Goal: Task Accomplishment & Management: Manage account settings

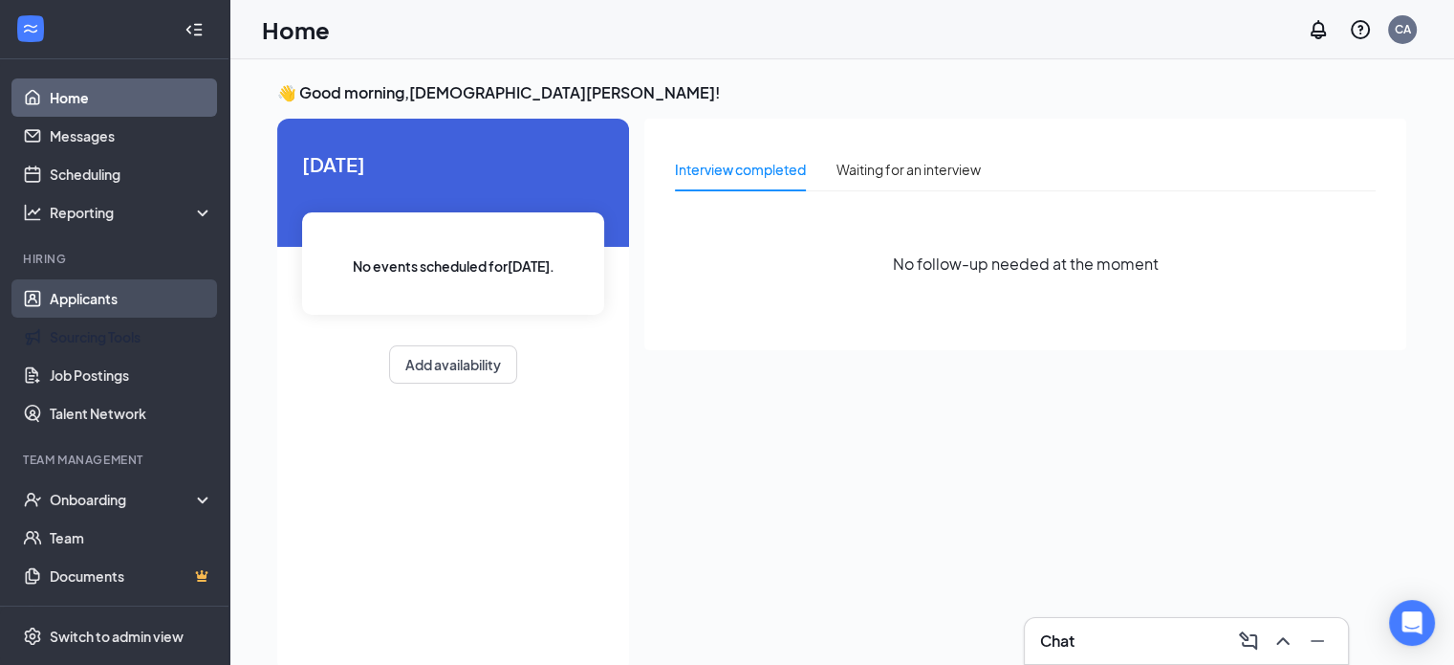
click at [84, 314] on link "Applicants" at bounding box center [132, 298] width 164 height 38
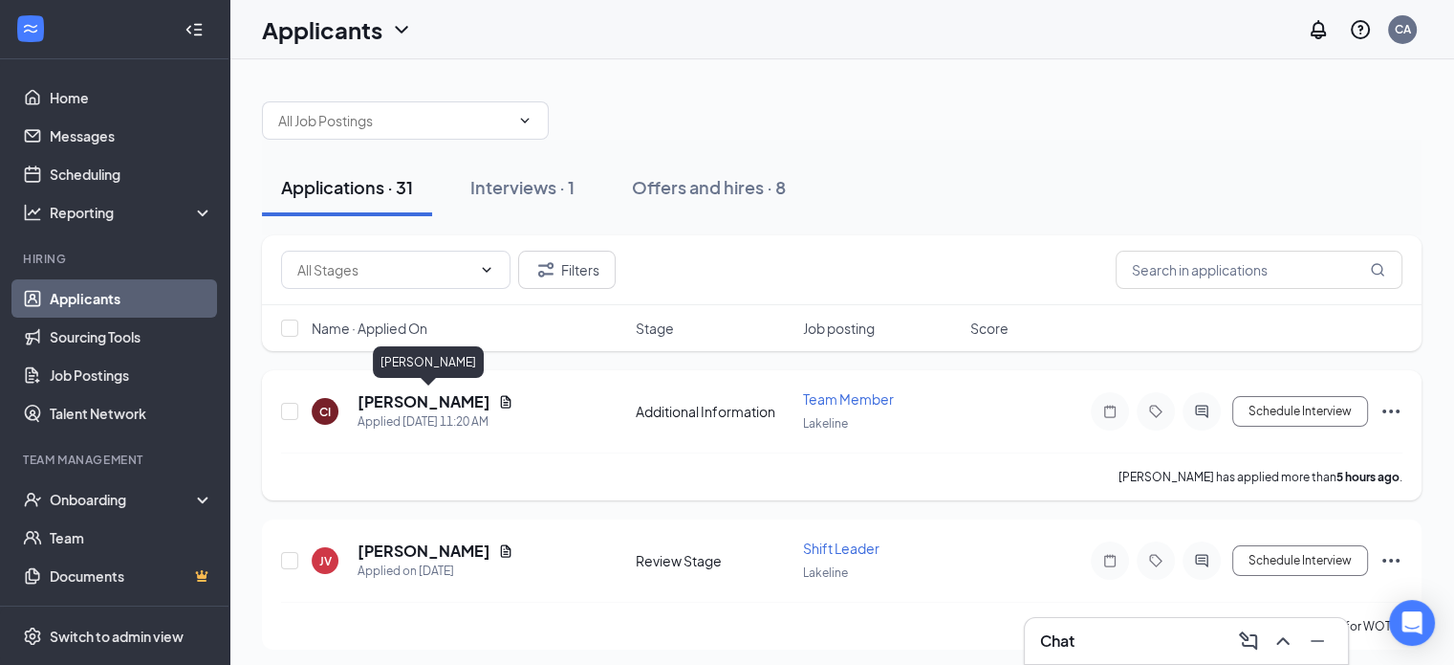
click at [407, 404] on h5 "[PERSON_NAME]" at bounding box center [424, 401] width 133 height 21
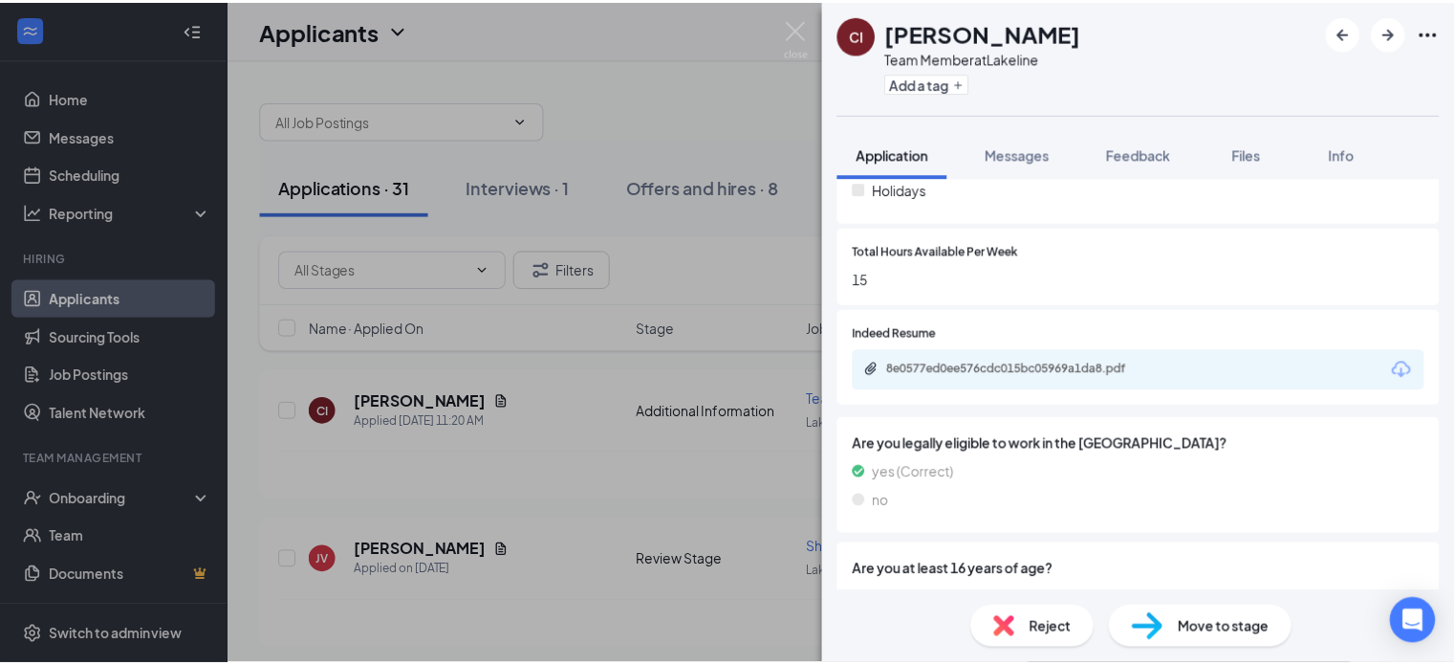
scroll to position [780, 0]
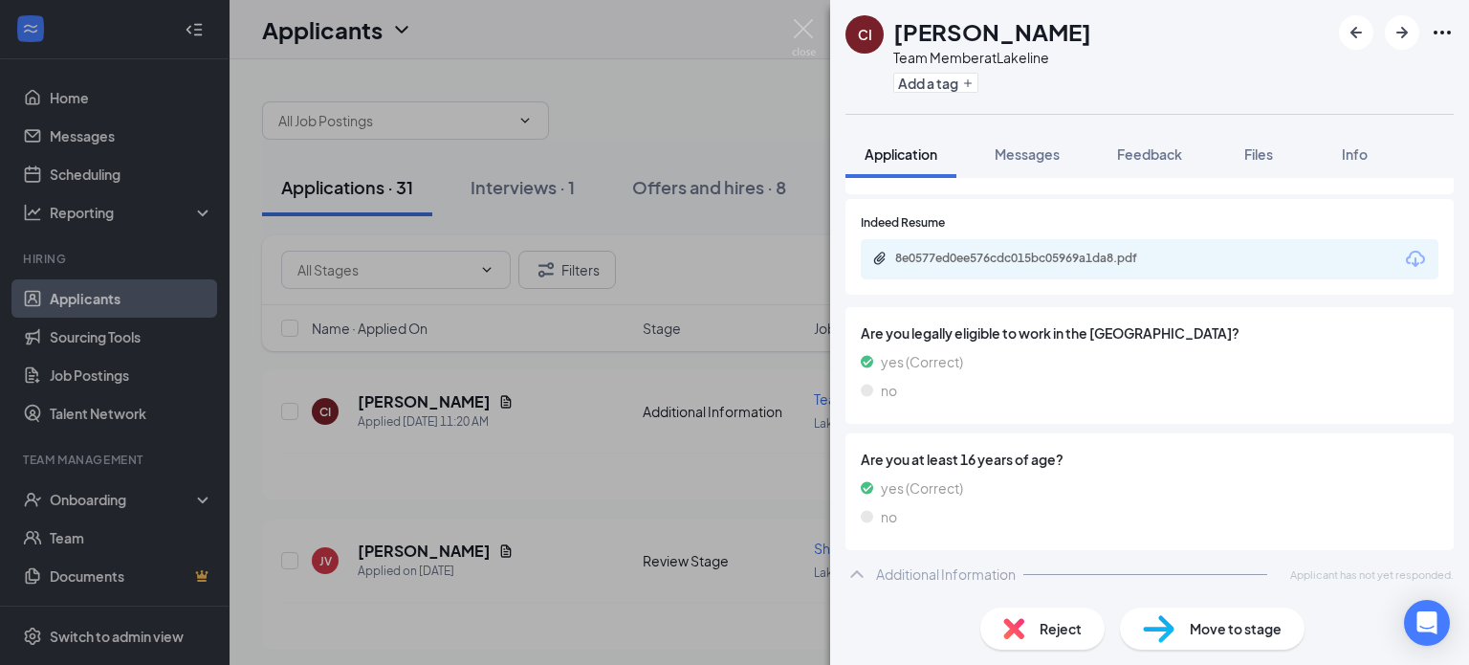
click at [505, 403] on div "CI [PERSON_NAME] Team Member at Lakeline Add a tag Application Messages Feedbac…" at bounding box center [734, 332] width 1469 height 665
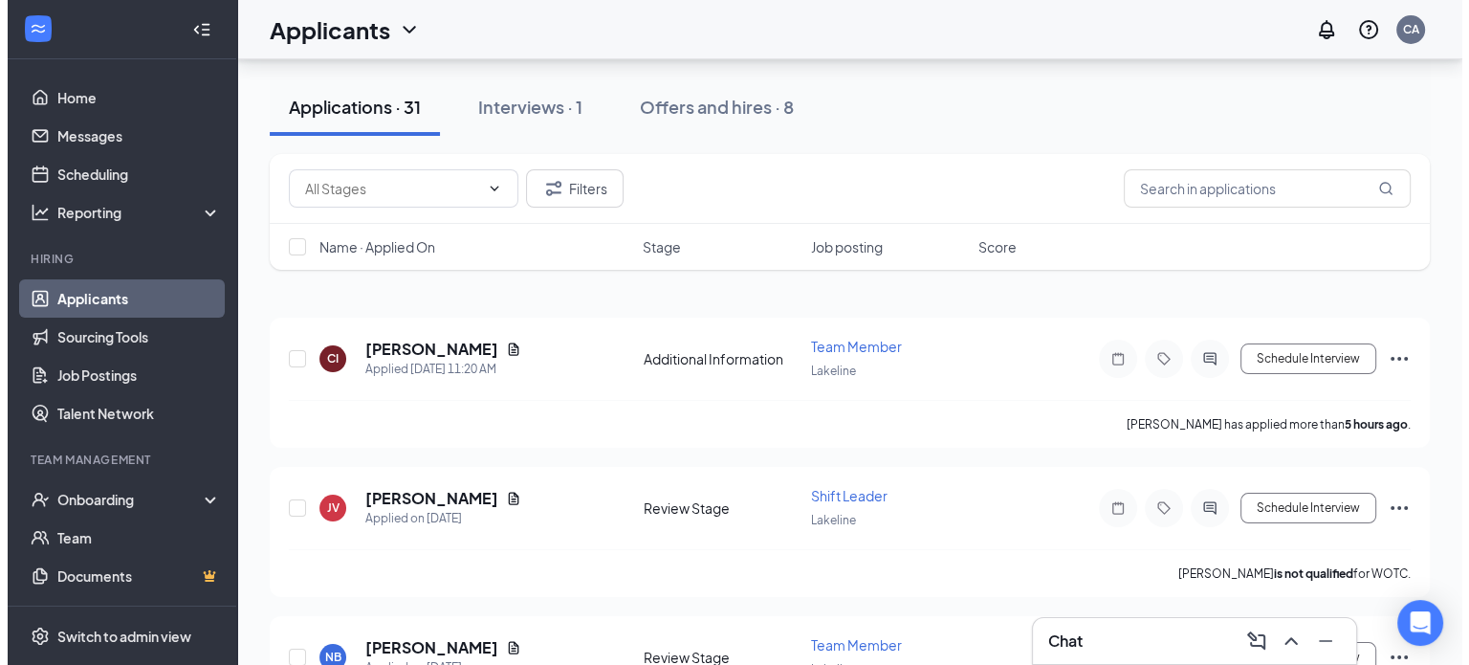
scroll to position [96, 0]
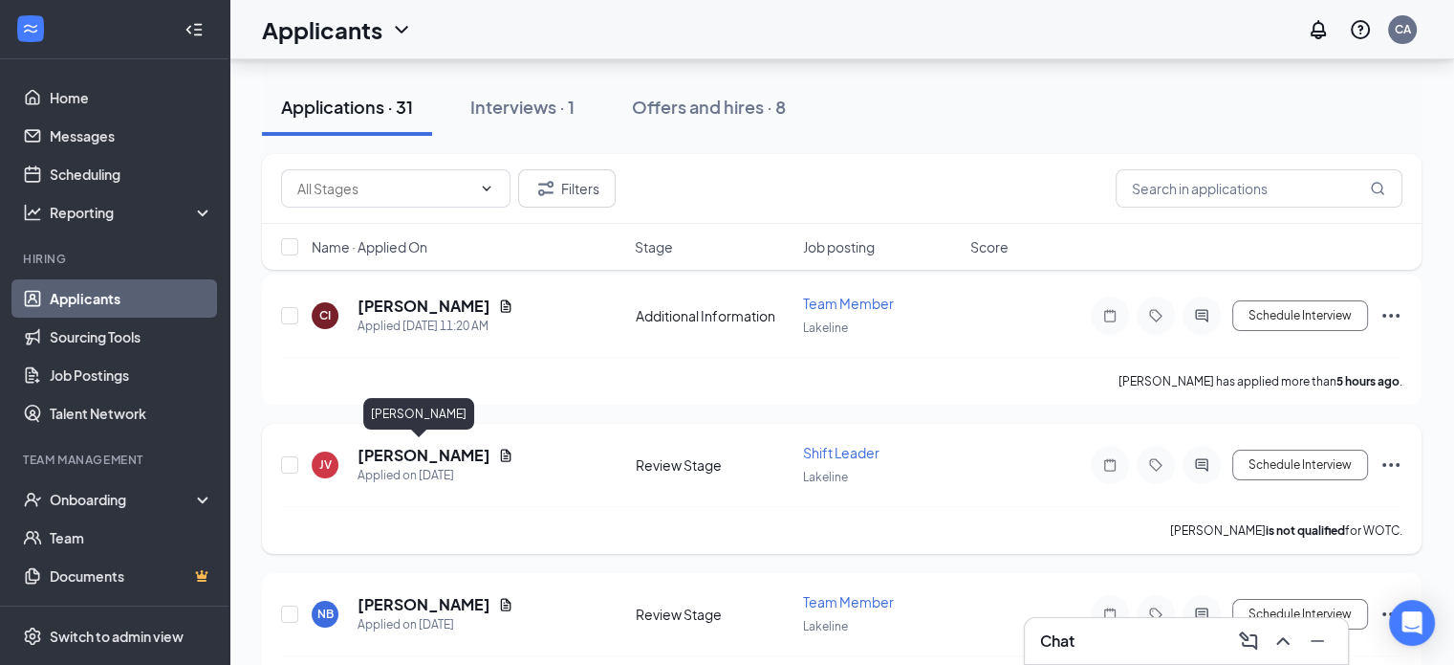
click at [403, 448] on h5 "[PERSON_NAME]" at bounding box center [424, 455] width 133 height 21
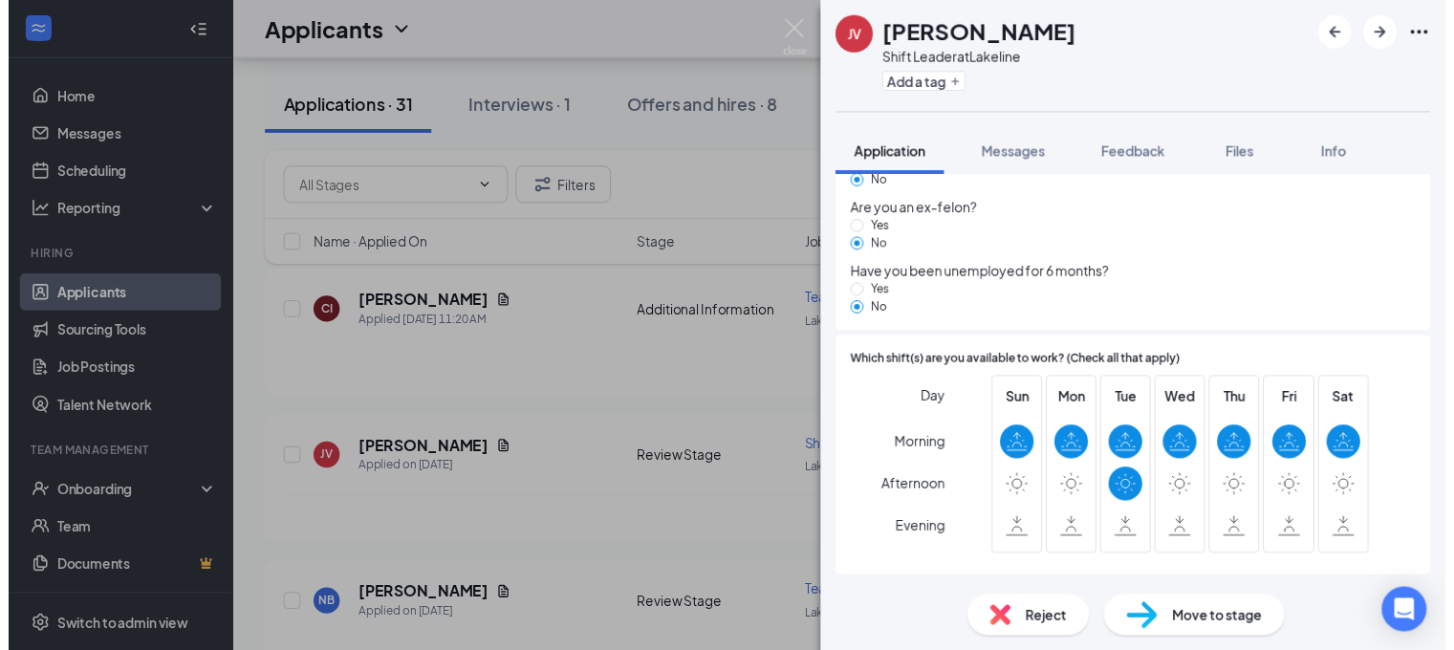
scroll to position [1488, 0]
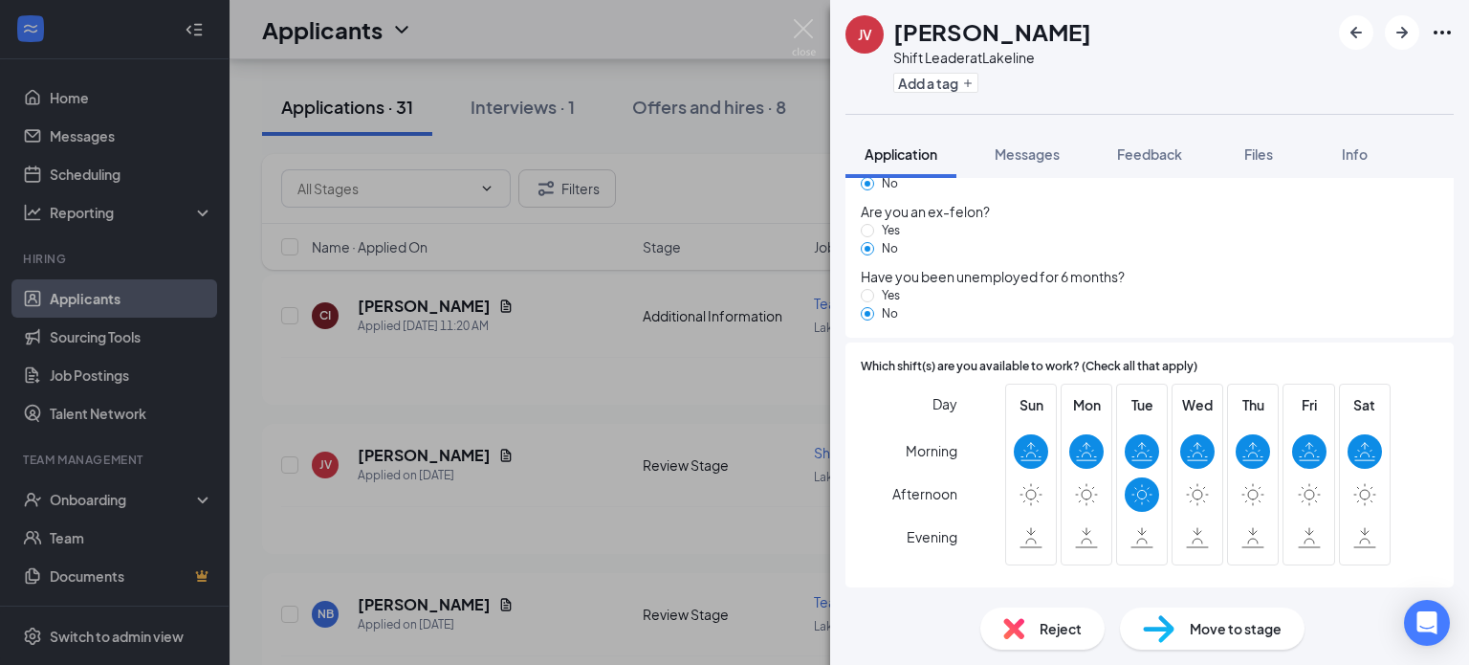
click at [490, 432] on div "JV [PERSON_NAME] Shift Leader at Lakeline Add a tag Application Messages Feedba…" at bounding box center [734, 332] width 1469 height 665
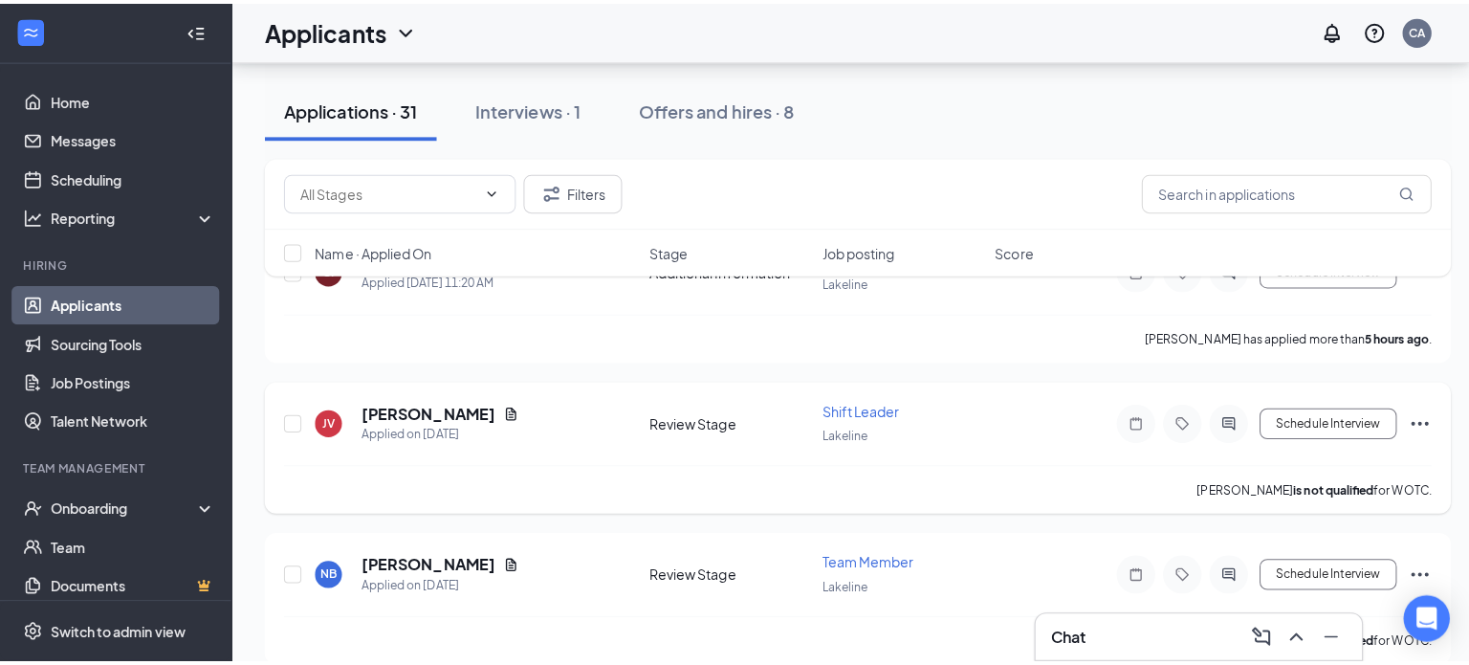
scroll to position [191, 0]
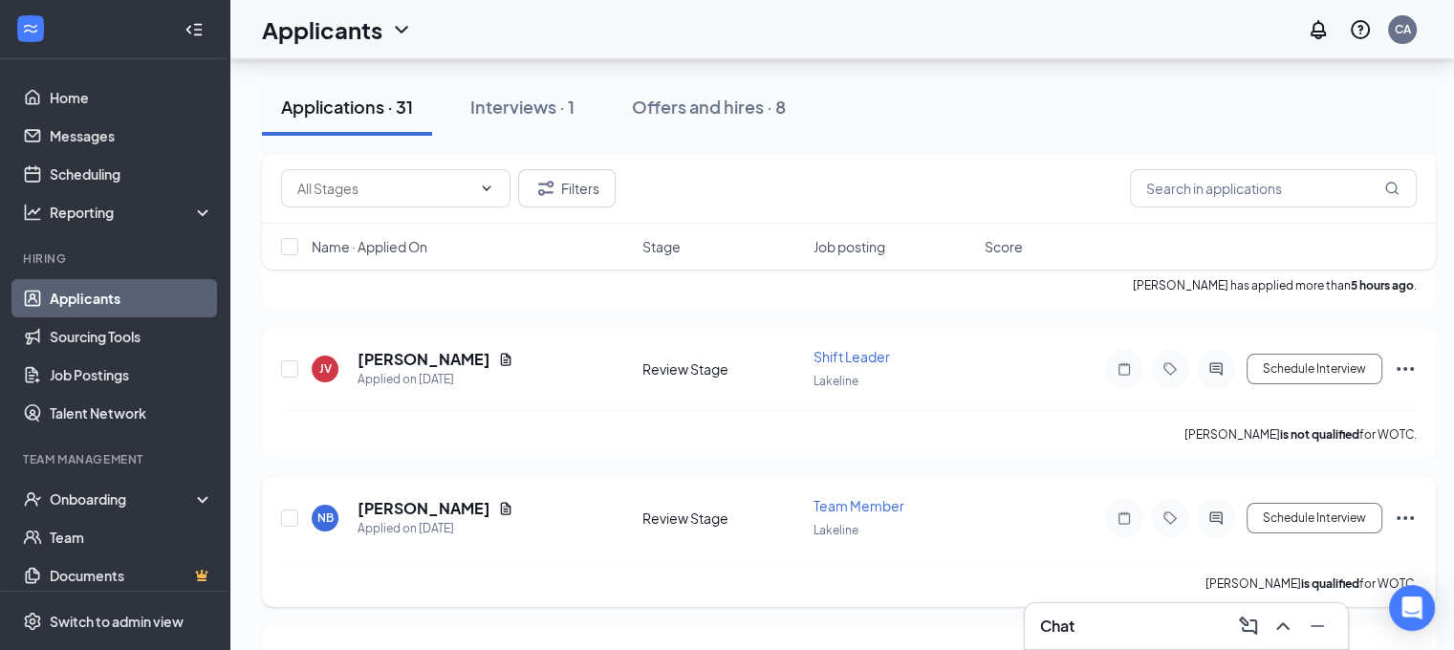
click at [413, 498] on h5 "[PERSON_NAME]" at bounding box center [424, 508] width 133 height 21
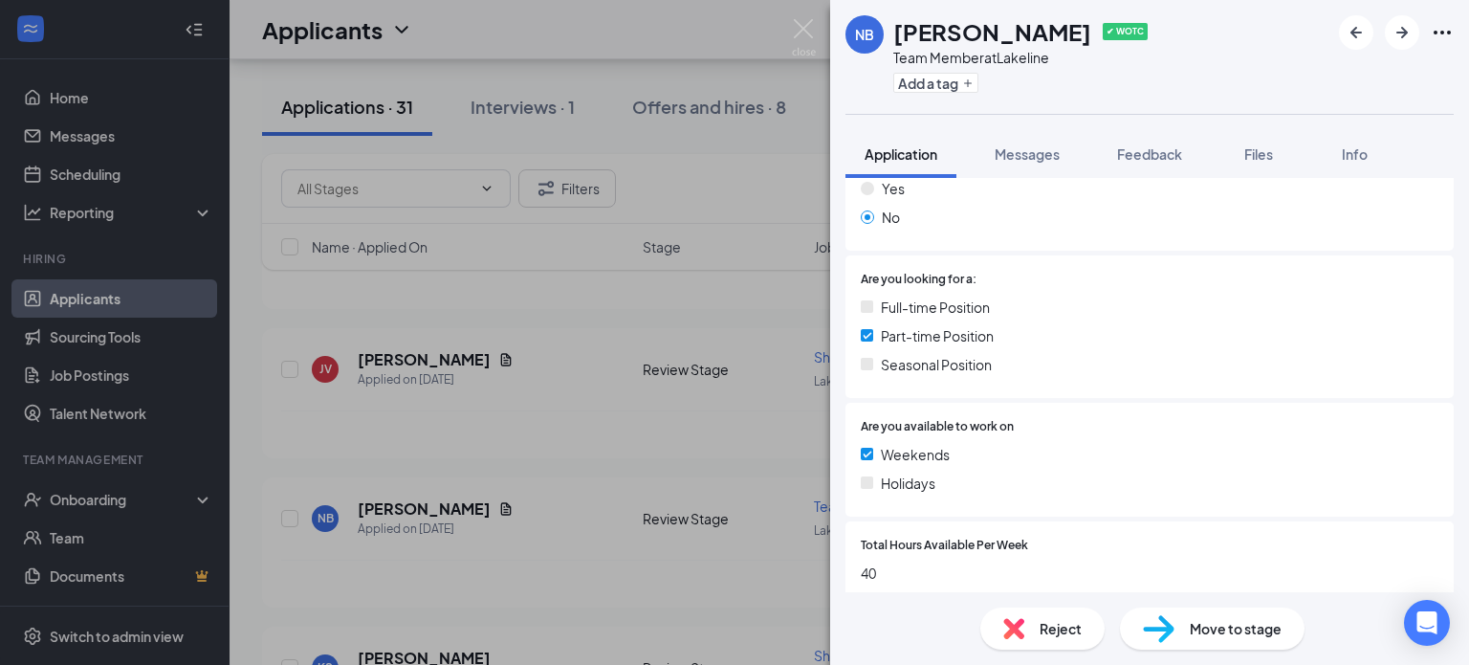
scroll to position [478, 0]
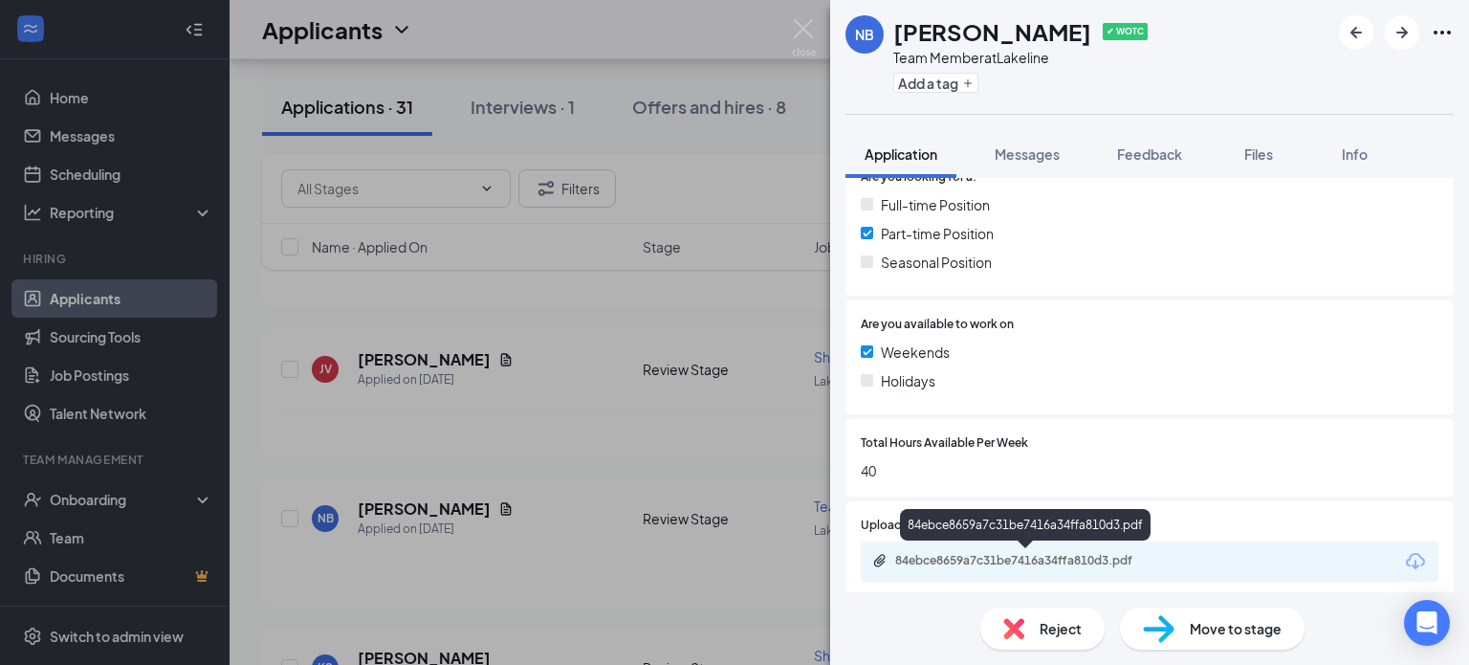
click at [1044, 554] on div "84ebce8659a7c31be7416a34ffa810d3.pdf" at bounding box center [1029, 560] width 268 height 15
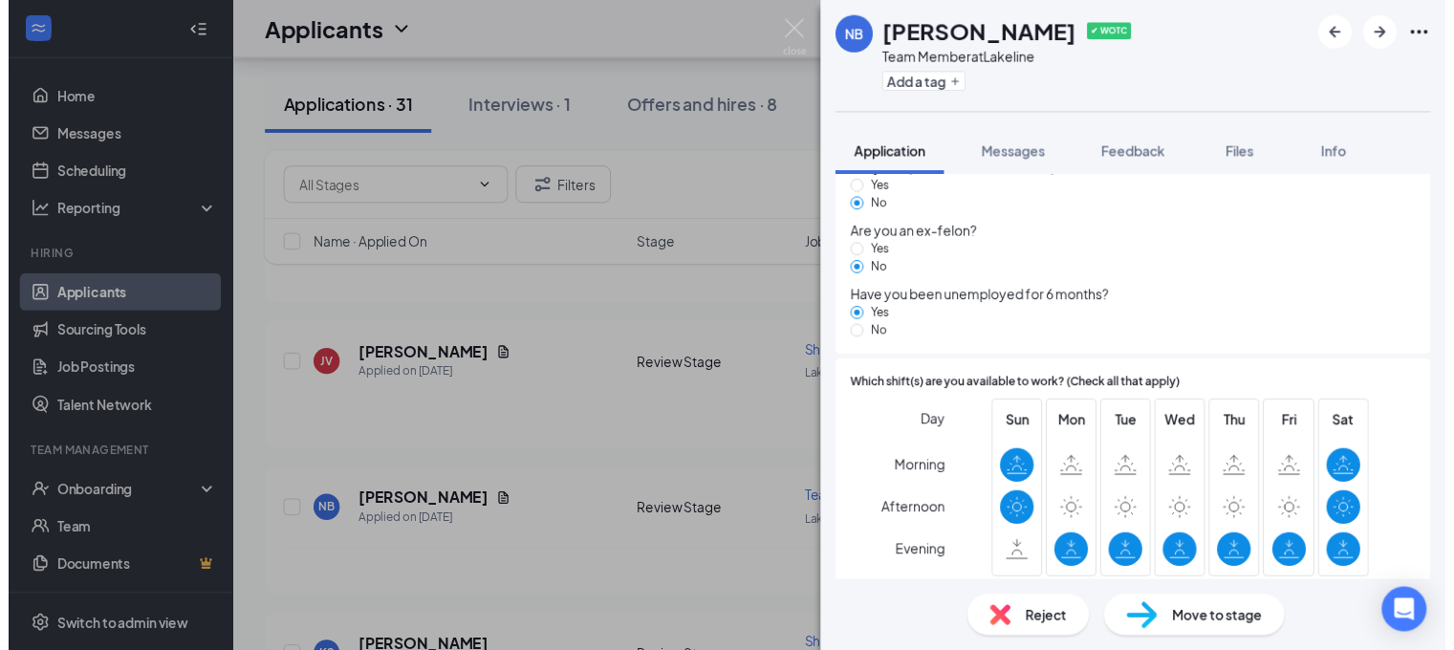
scroll to position [1488, 0]
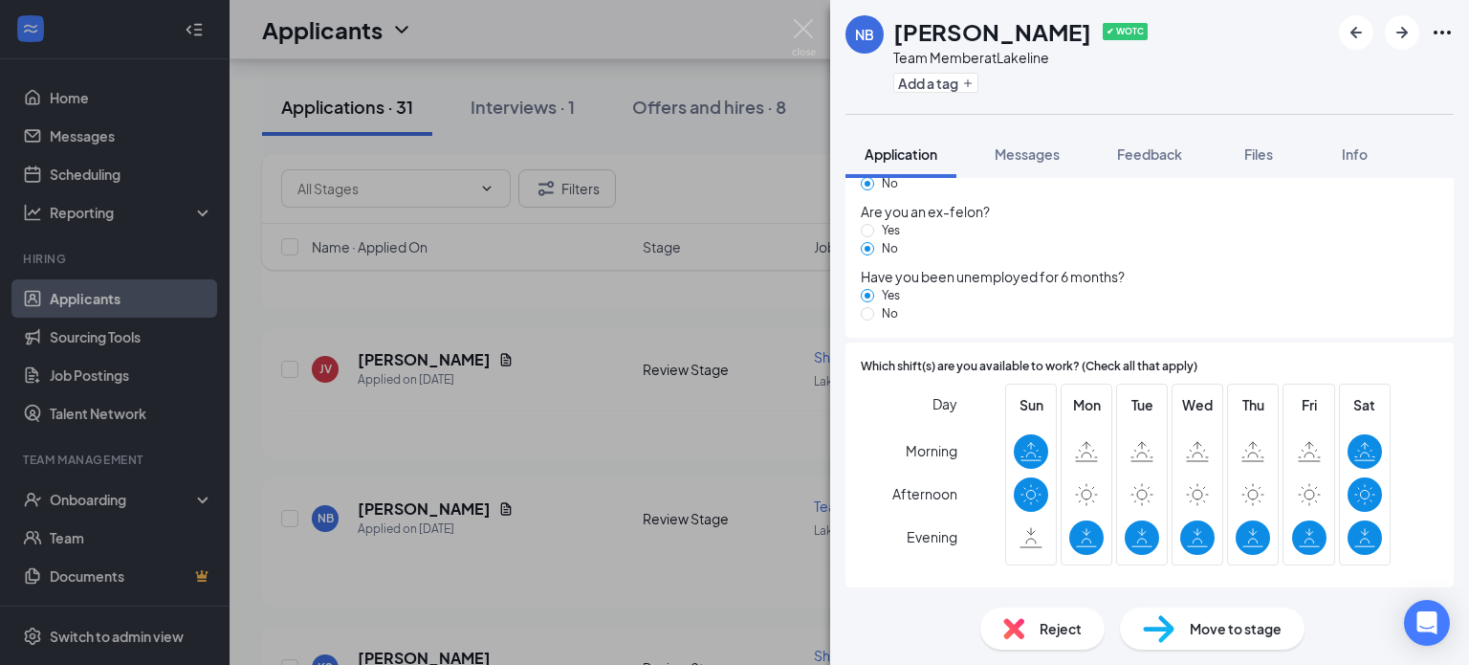
click at [597, 328] on div "NB [PERSON_NAME] ✔ WOTC Team Member at Lakeline Add a tag Application Messages …" at bounding box center [734, 332] width 1469 height 665
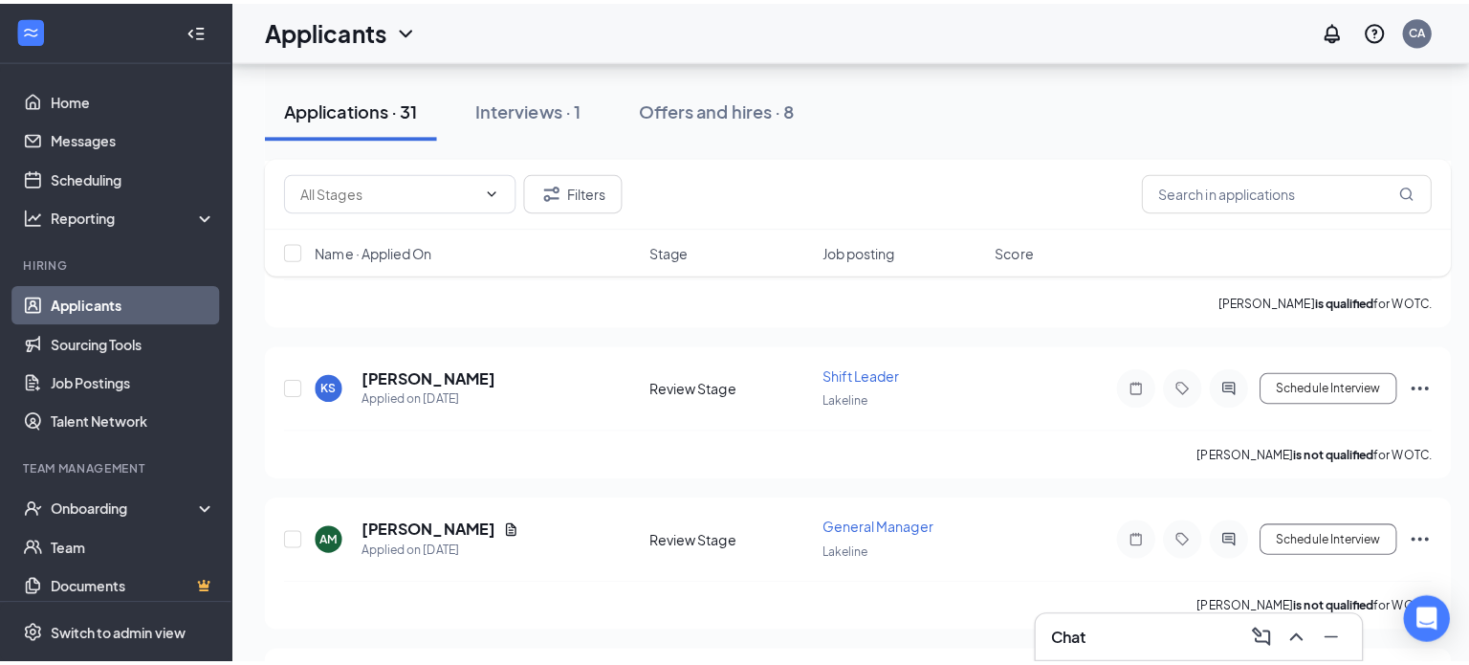
scroll to position [382, 0]
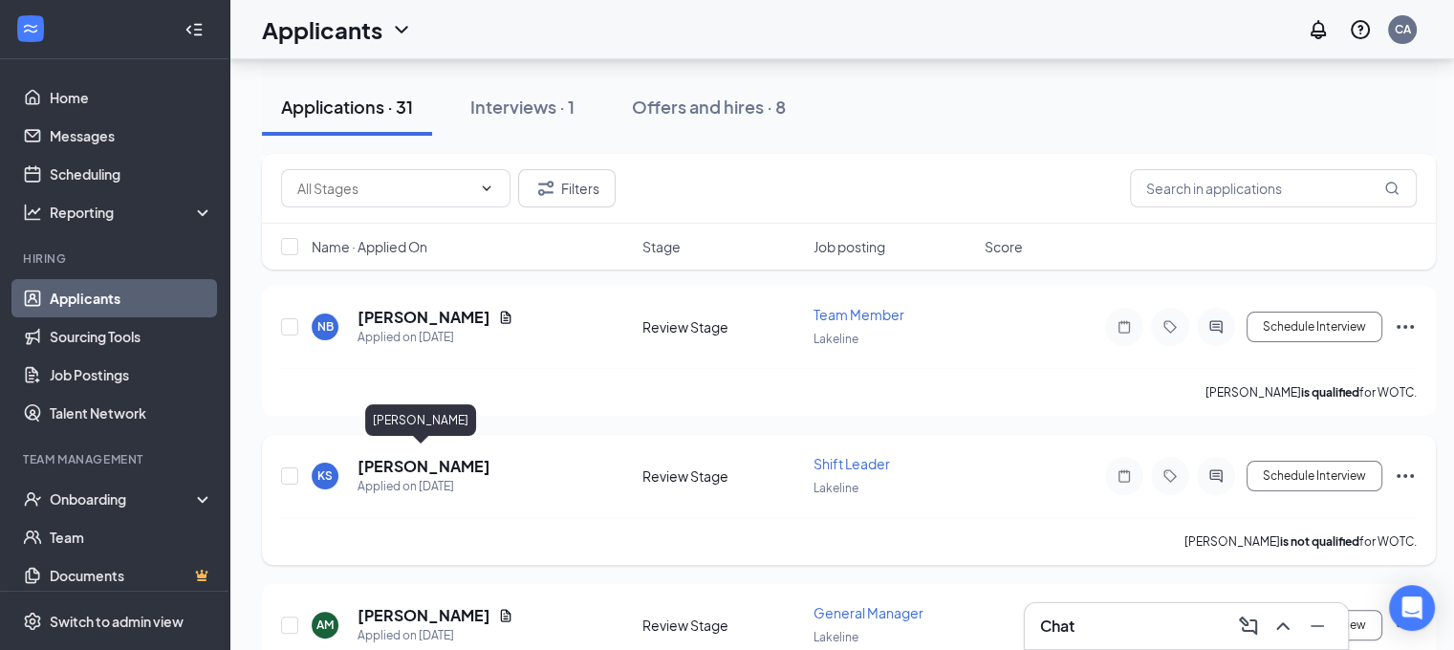
click at [390, 456] on h5 "[PERSON_NAME]" at bounding box center [424, 466] width 133 height 21
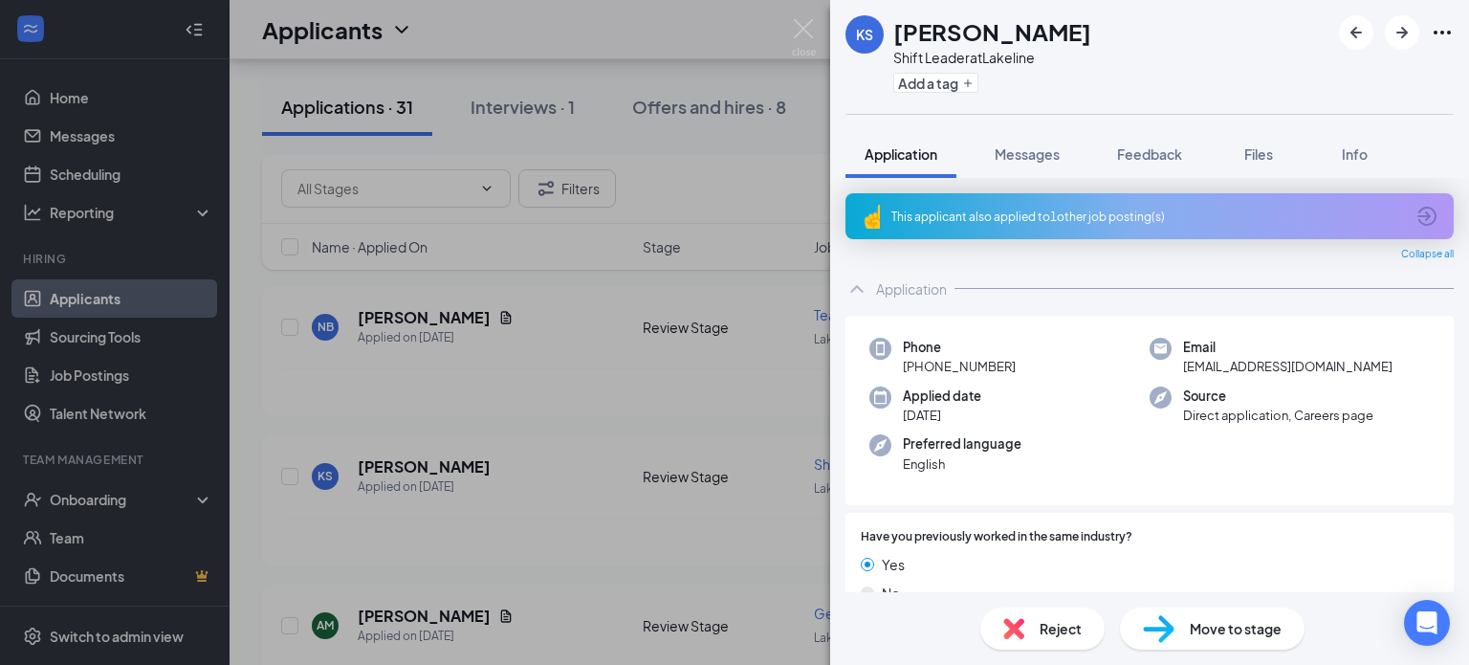
click at [679, 332] on div "KS [PERSON_NAME] Shift Leader at Lakeline Add a tag Application Messages Feedba…" at bounding box center [734, 332] width 1469 height 665
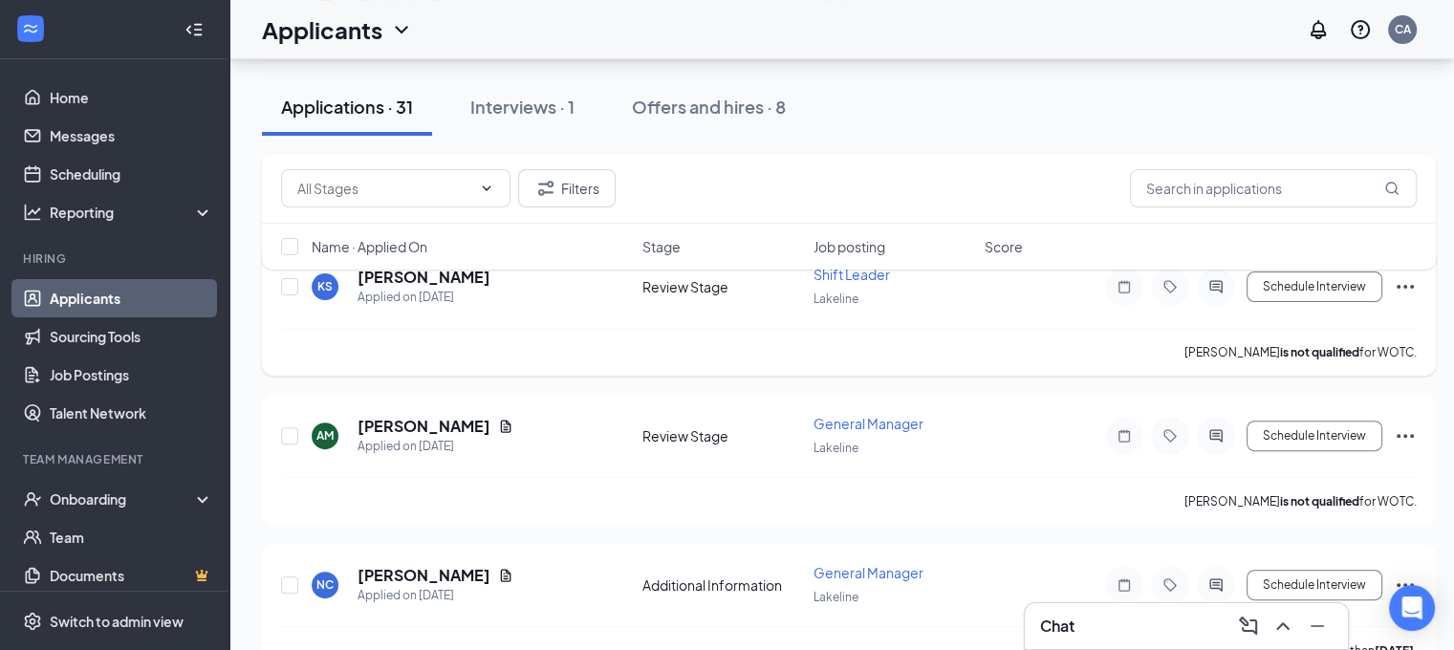
scroll to position [574, 0]
click at [408, 421] on h5 "[PERSON_NAME]" at bounding box center [424, 424] width 133 height 21
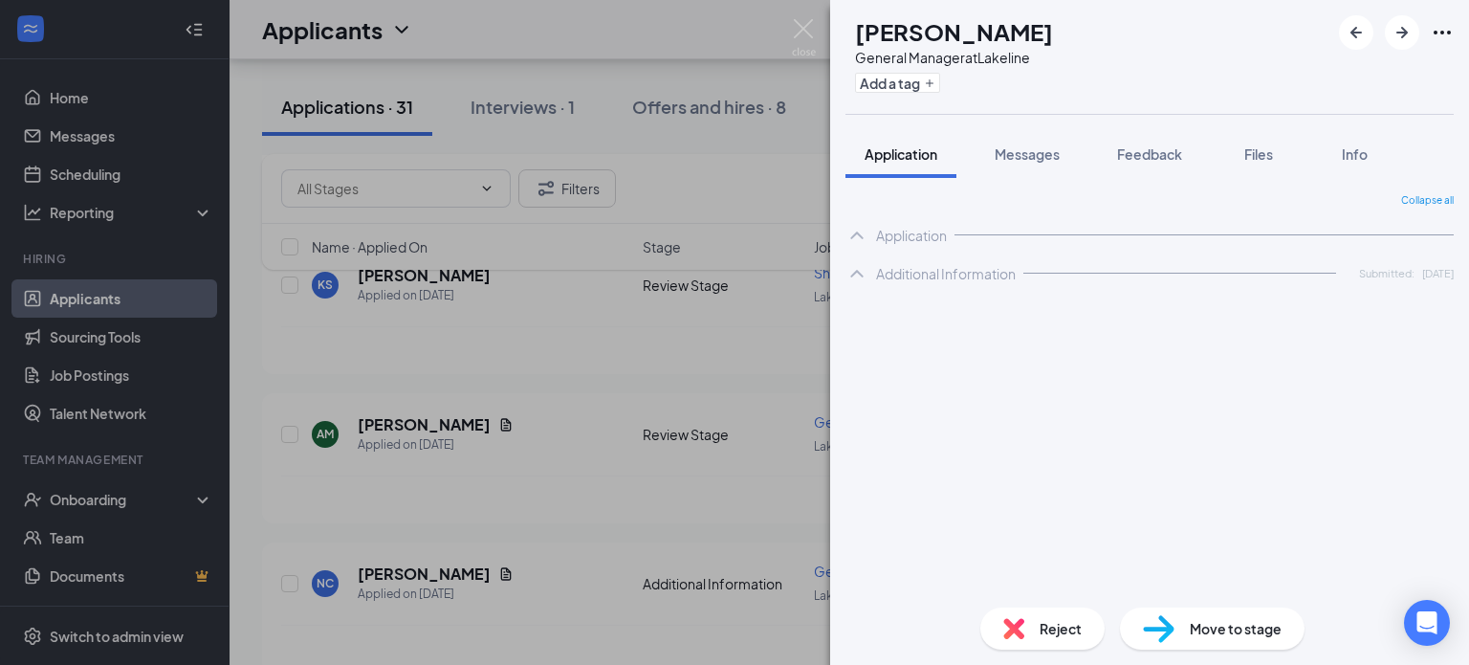
click at [791, 437] on div "AM [PERSON_NAME] General Manager at Lakeline Add a tag Application Messages Fee…" at bounding box center [734, 332] width 1469 height 665
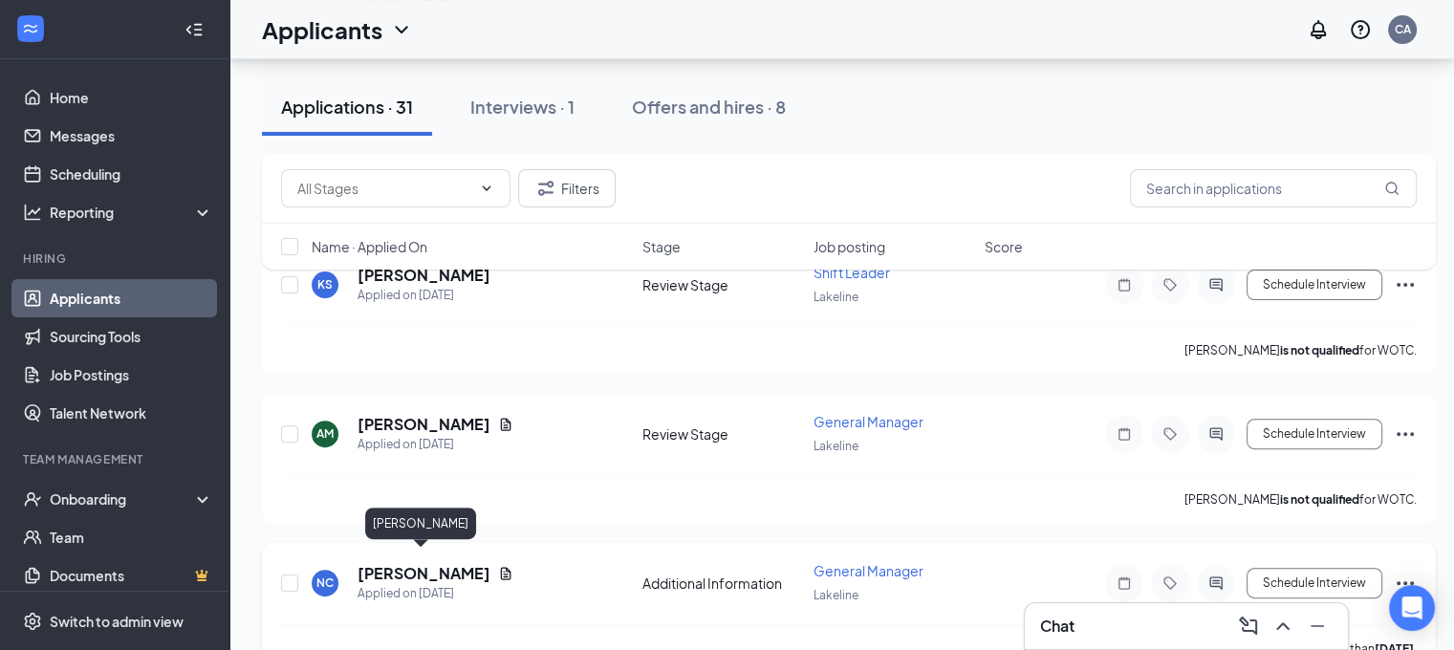
click at [397, 563] on h5 "[PERSON_NAME]" at bounding box center [424, 573] width 133 height 21
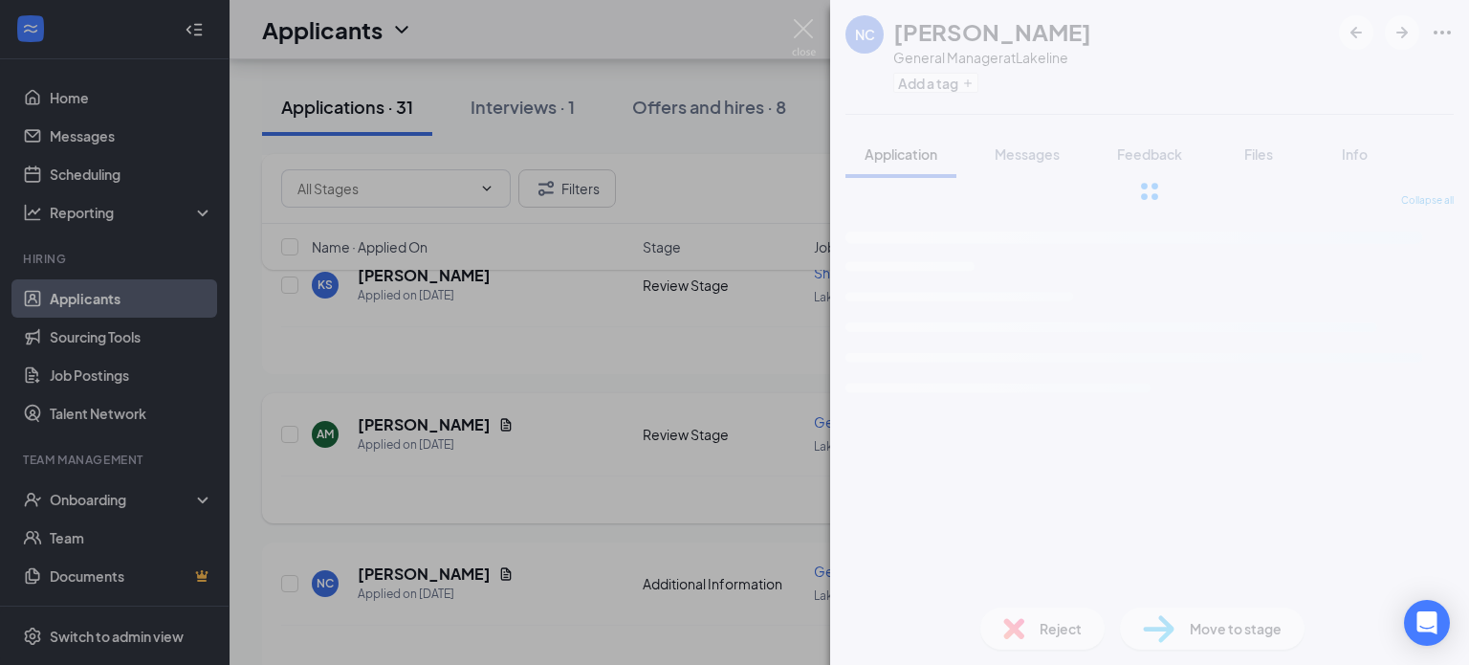
click at [618, 462] on div "NC [PERSON_NAME] General Manager at Lakeline Add a tag Application Messages Fee…" at bounding box center [734, 332] width 1469 height 665
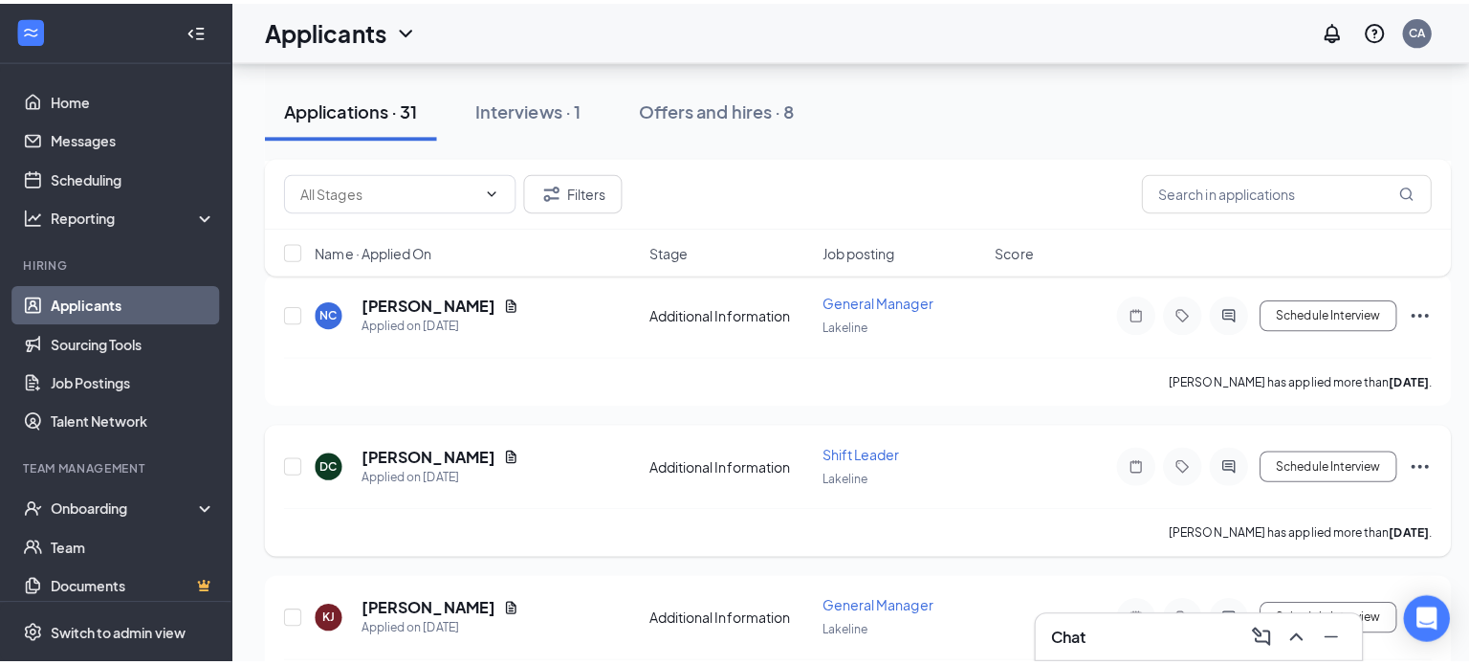
scroll to position [861, 0]
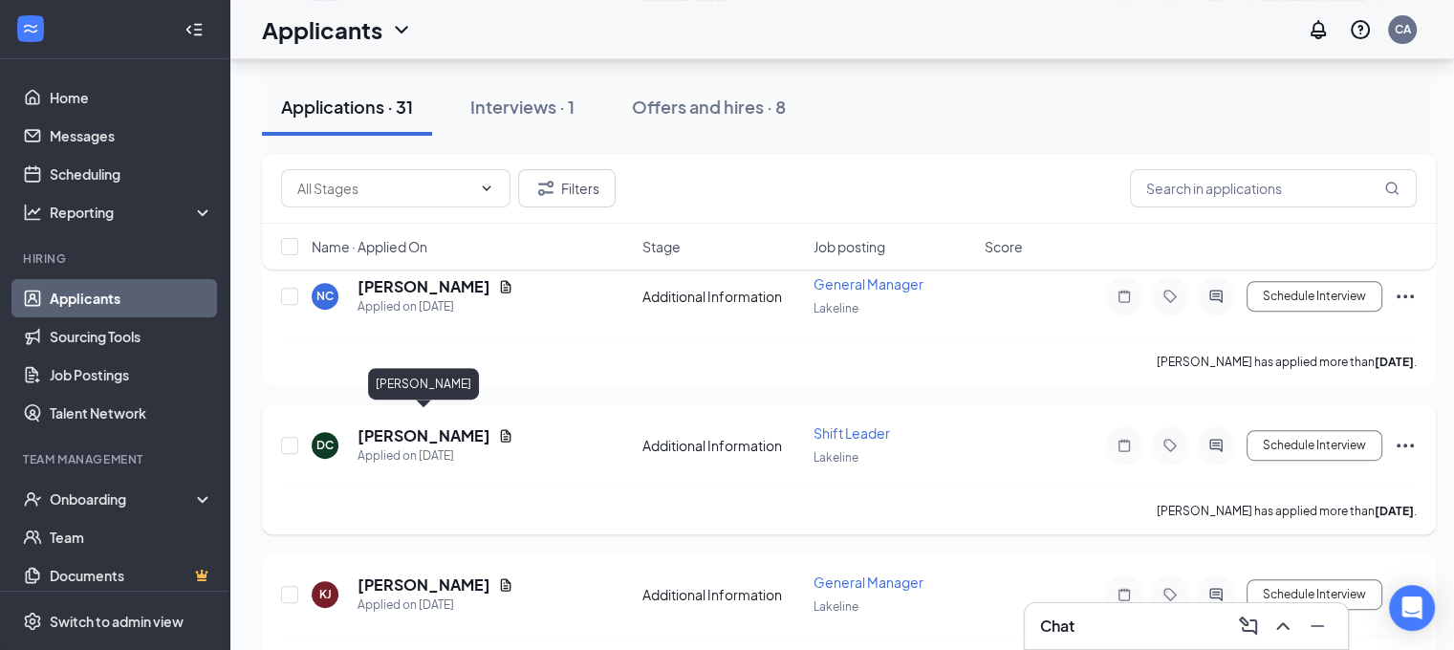
click at [380, 426] on h5 "[PERSON_NAME]" at bounding box center [424, 436] width 133 height 21
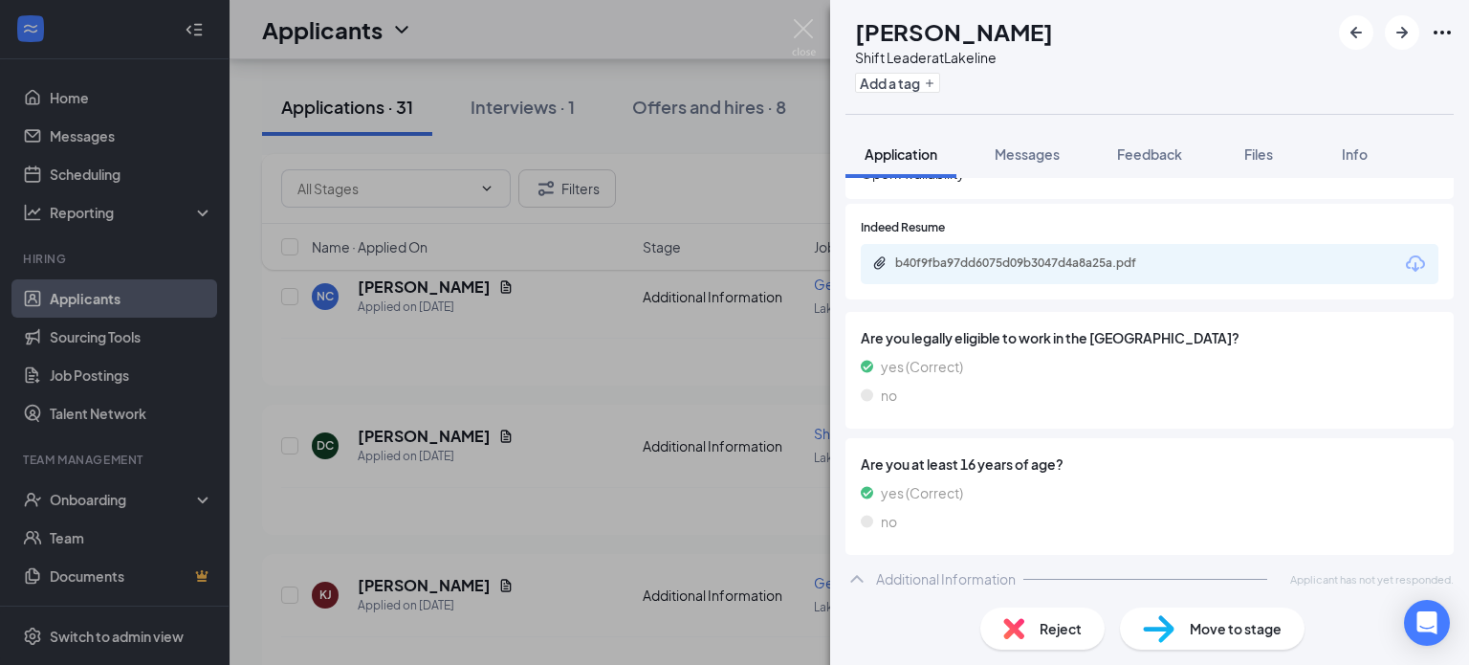
scroll to position [780, 0]
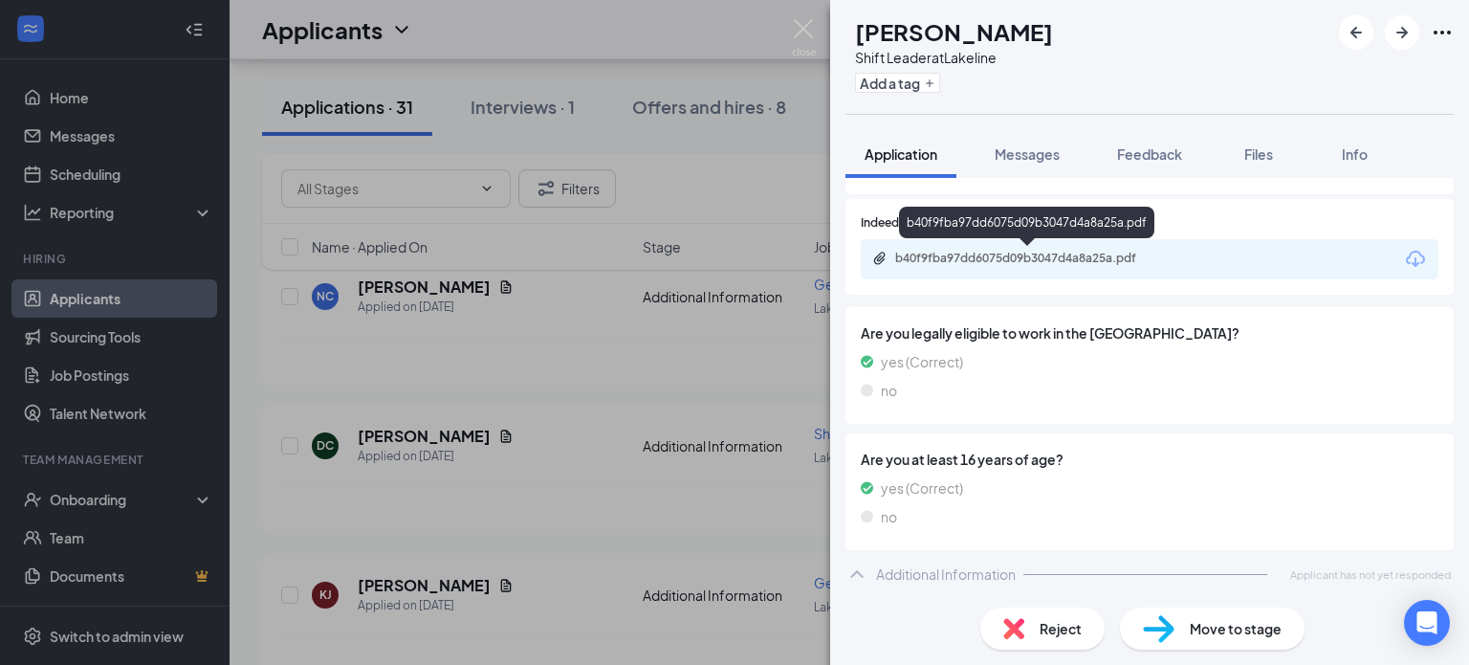
click at [1064, 251] on div "b40f9fba97dd6075d09b3047d4a8a25a.pdf" at bounding box center [1029, 258] width 268 height 15
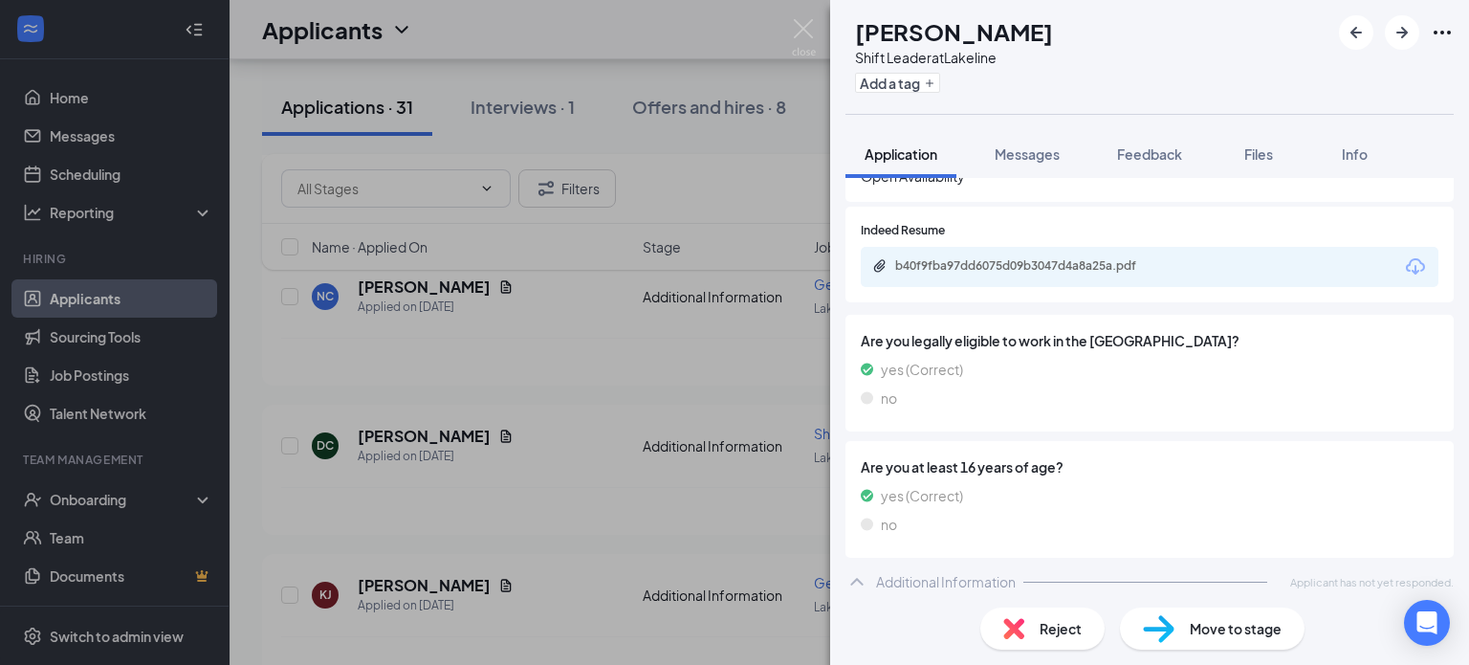
click at [1021, 324] on div "Are you legally eligible to work in the [GEOGRAPHIC_DATA]? yes (Correct) no" at bounding box center [1149, 373] width 608 height 117
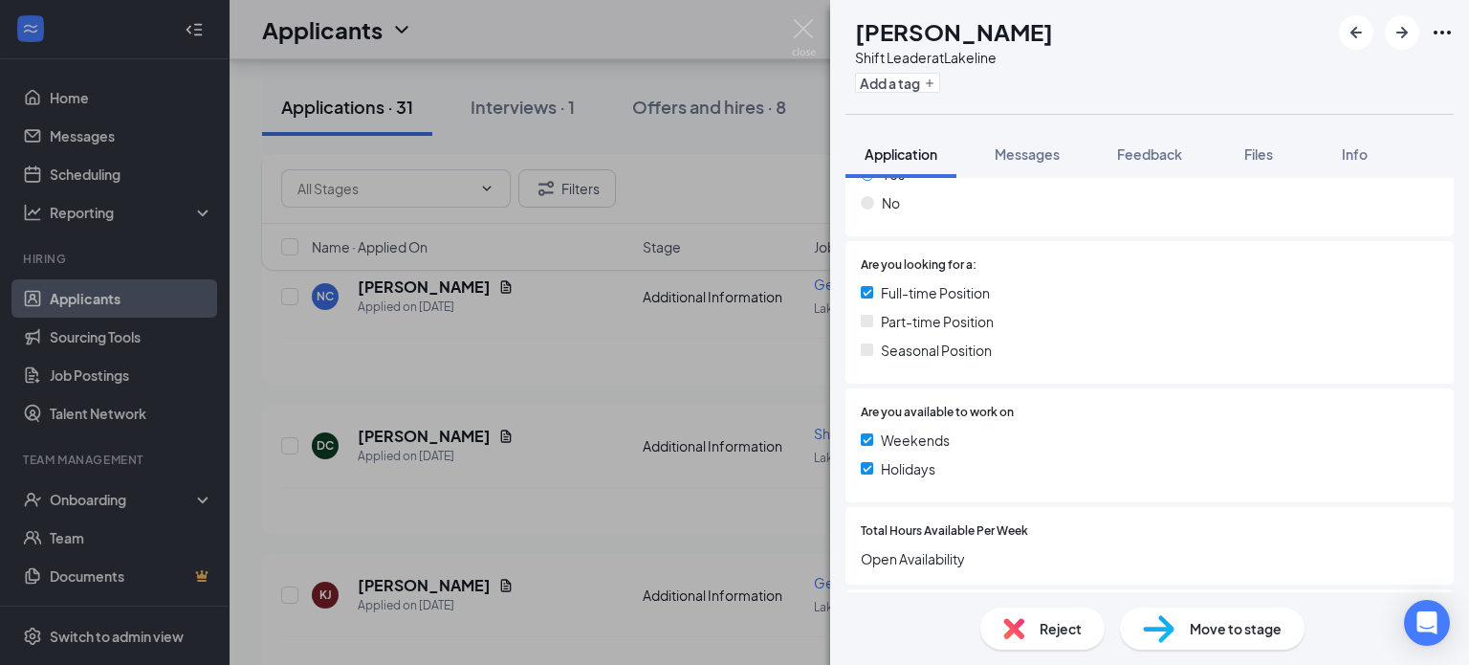
scroll to position [0, 0]
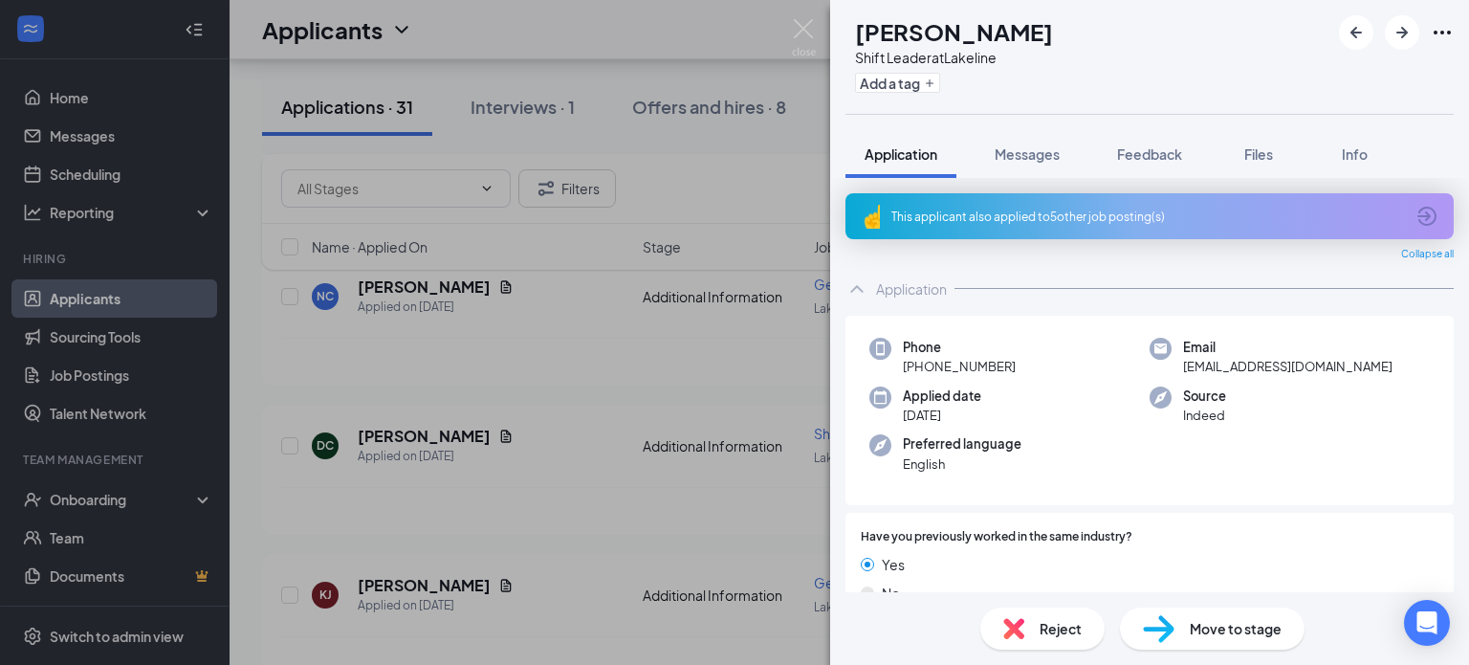
click at [948, 208] on div "This applicant also applied to 5 other job posting(s)" at bounding box center [1147, 216] width 513 height 16
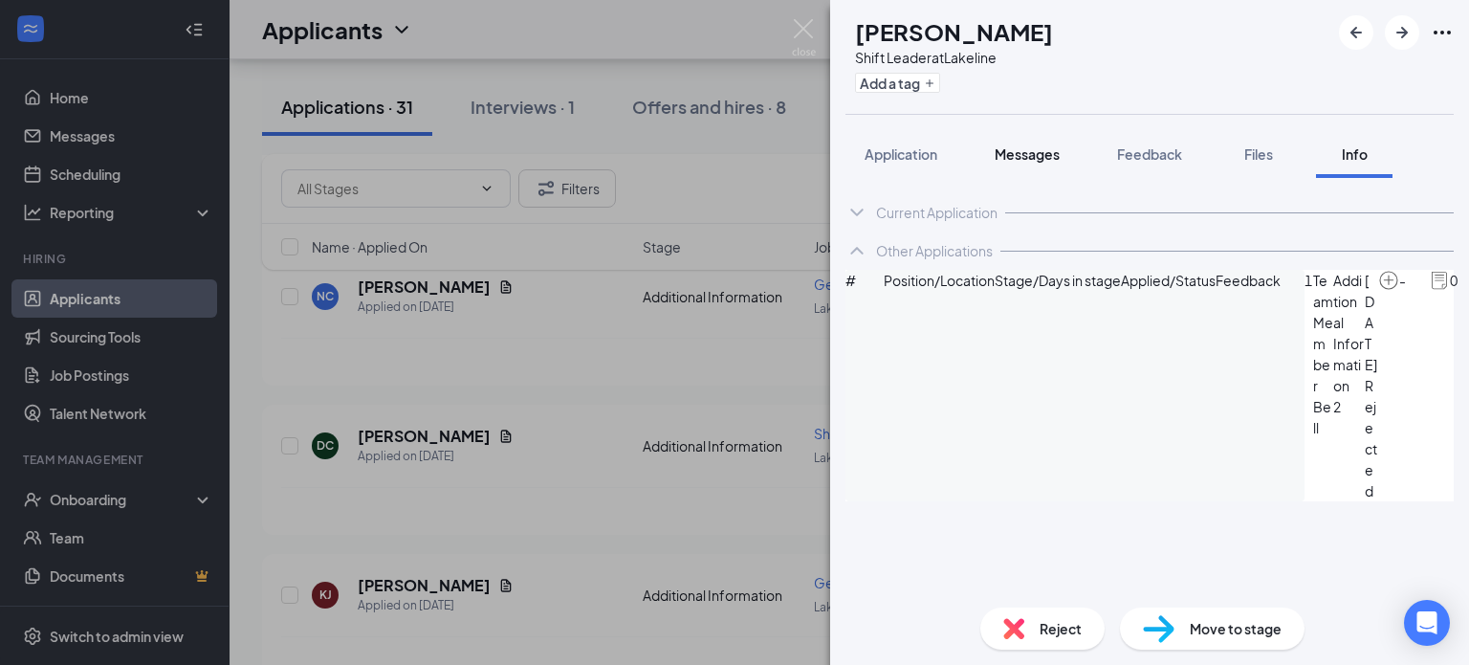
drag, startPoint x: 911, startPoint y: 141, endPoint x: 1042, endPoint y: 172, distance: 134.7
click at [910, 142] on button "Application" at bounding box center [900, 154] width 111 height 48
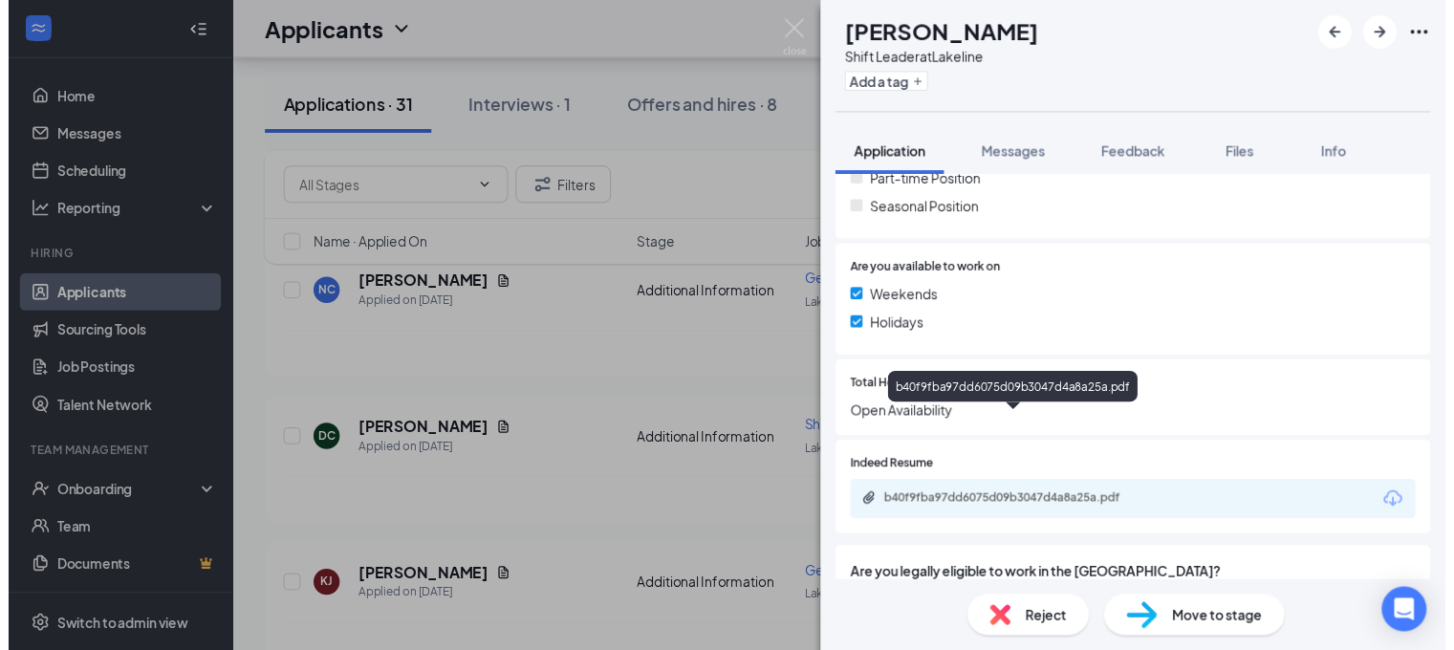
scroll to position [669, 0]
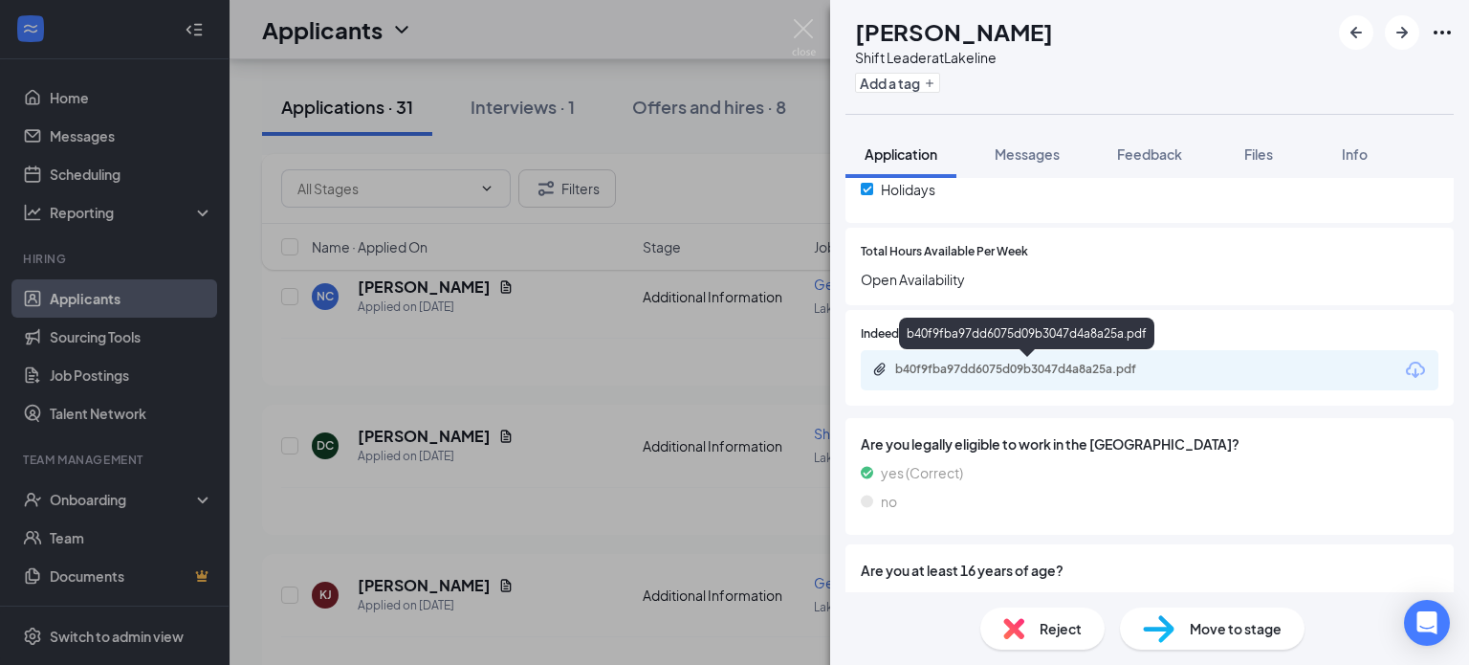
click at [917, 341] on div "b40f9fba97dd6075d09b3047d4a8a25a.pdf" at bounding box center [1026, 333] width 255 height 32
click at [946, 370] on div "b40f9fba97dd6075d09b3047d4a8a25a.pdf" at bounding box center [1029, 368] width 268 height 15
click at [593, 342] on div "DC [PERSON_NAME] Shift Leader at Lakeline Add a tag Application Messages Feedba…" at bounding box center [734, 332] width 1469 height 665
